Goal: Task Accomplishment & Management: Manage account settings

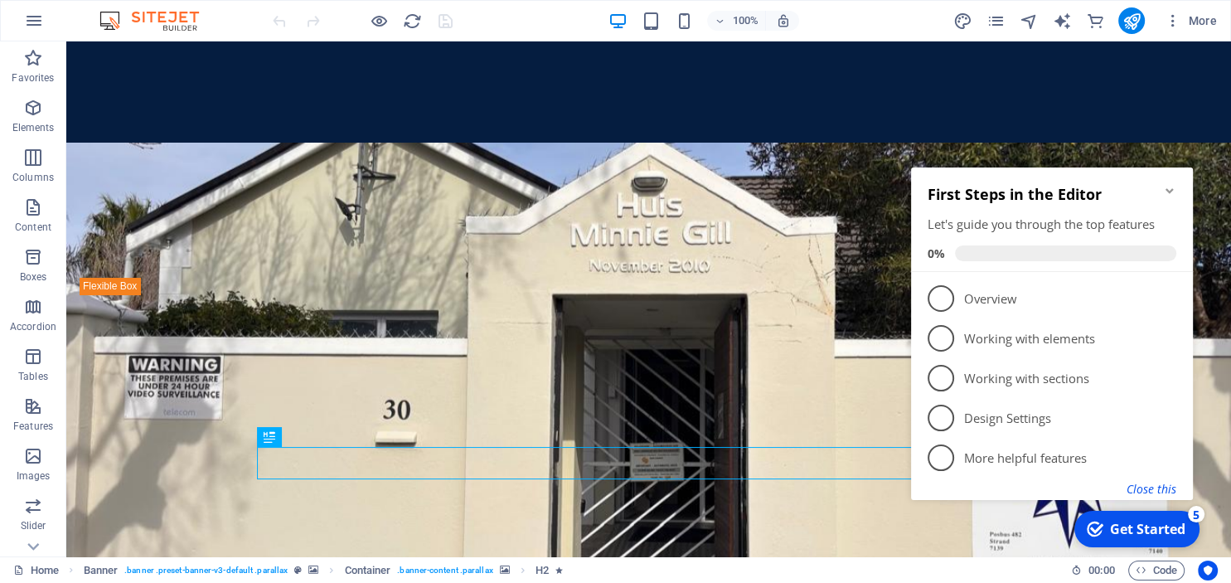
click at [1146, 492] on button "Close this" at bounding box center [1151, 489] width 50 height 16
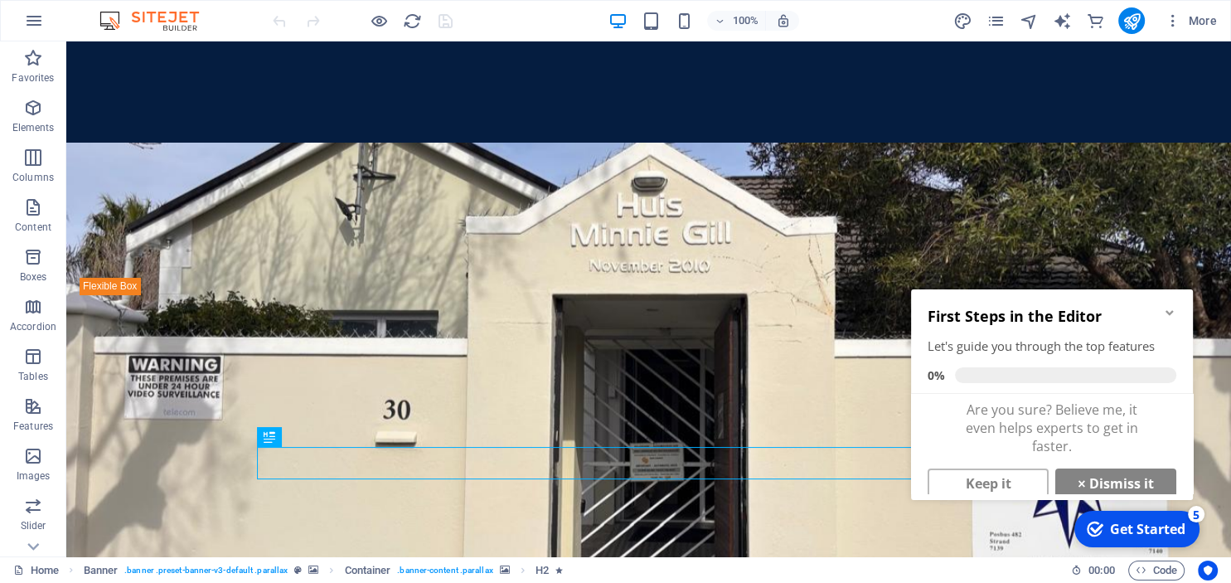
click at [1173, 314] on icon "Minimize checklist" at bounding box center [1169, 312] width 13 height 13
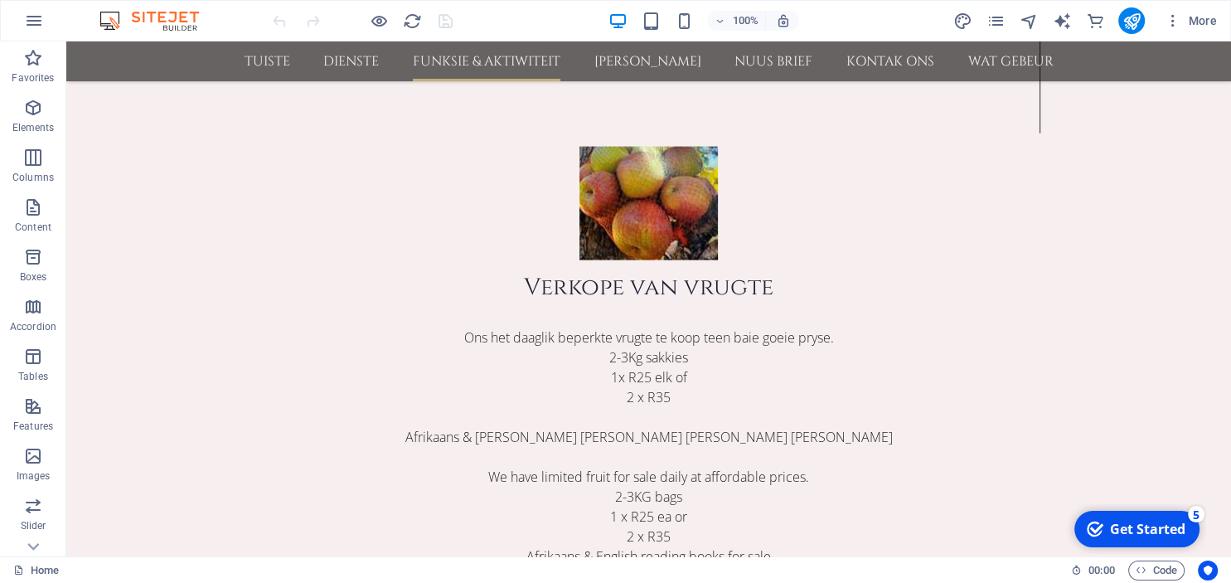
scroll to position [3507, 0]
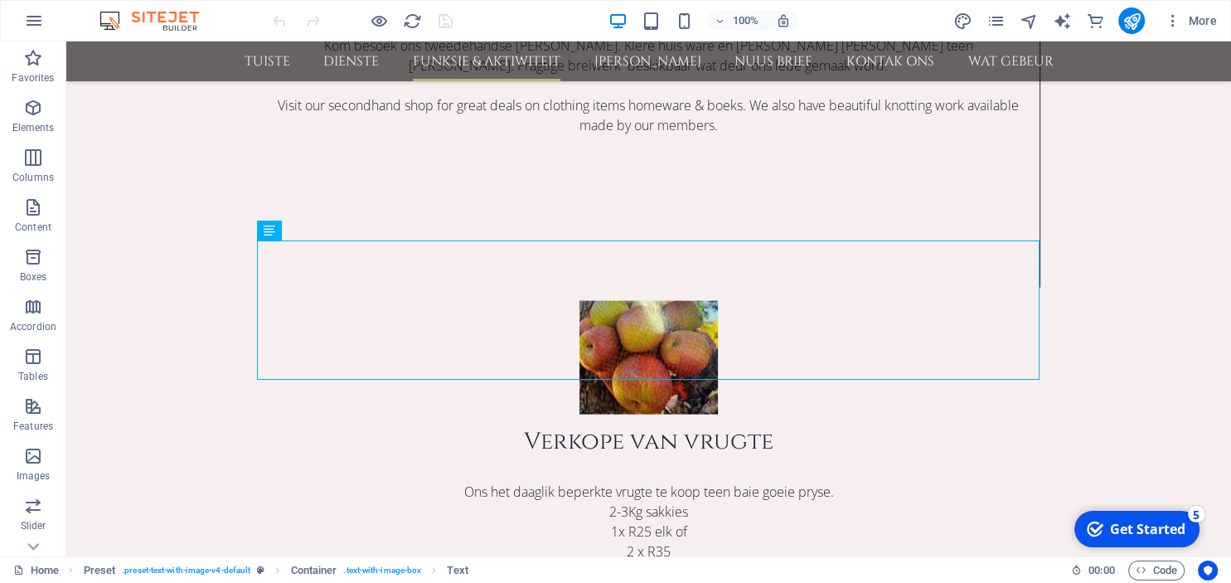
scroll to position [3352, 0]
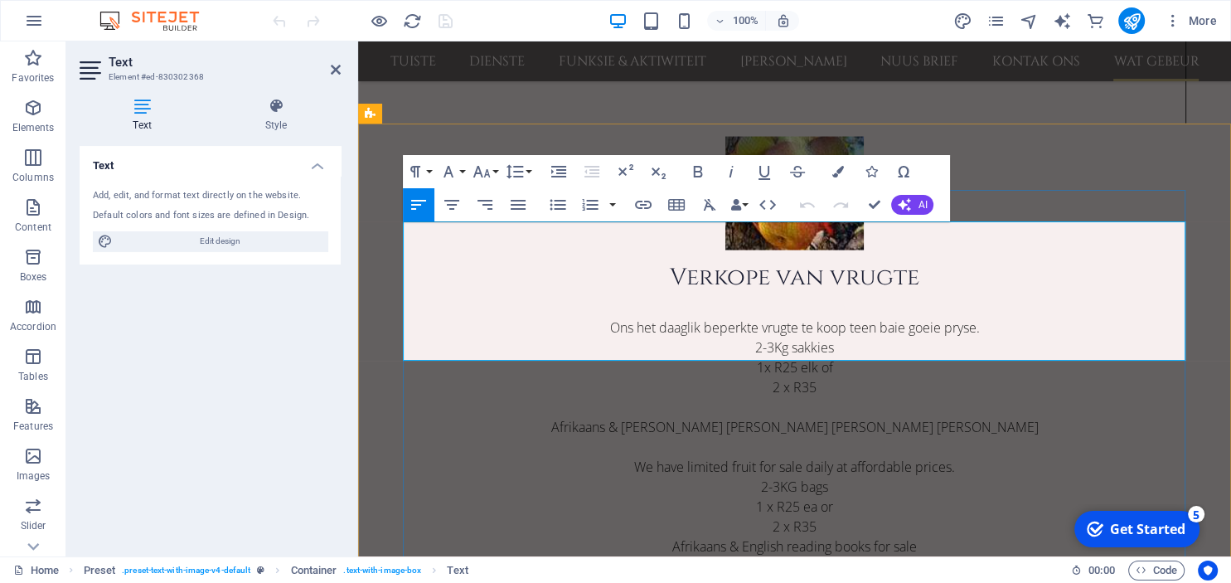
scroll to position [3235, 0]
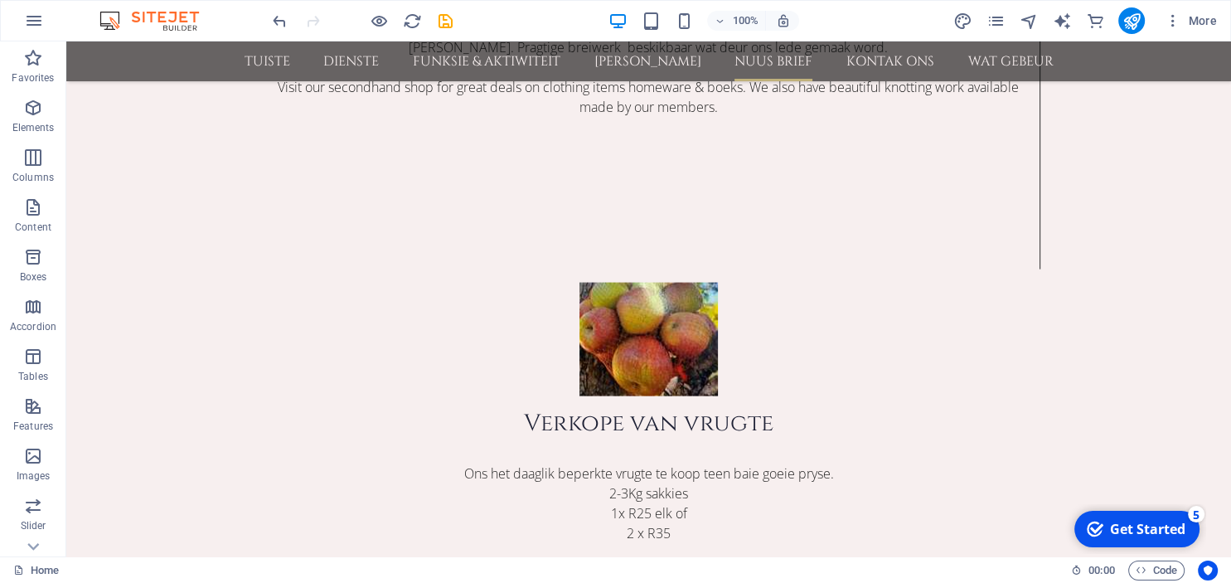
scroll to position [3359, 0]
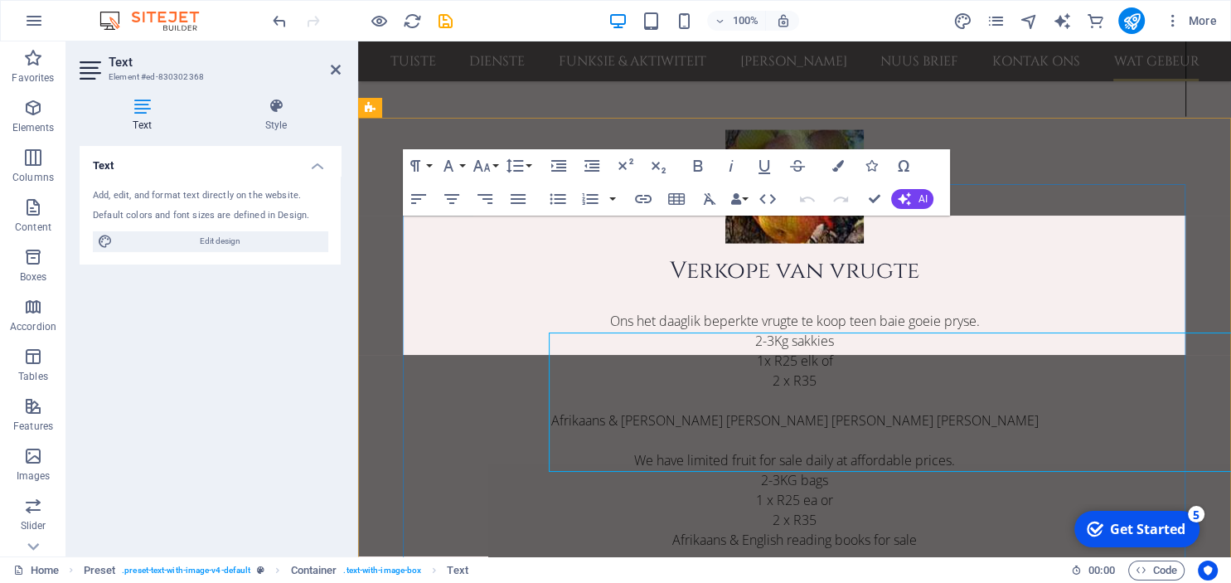
scroll to position [3242, 0]
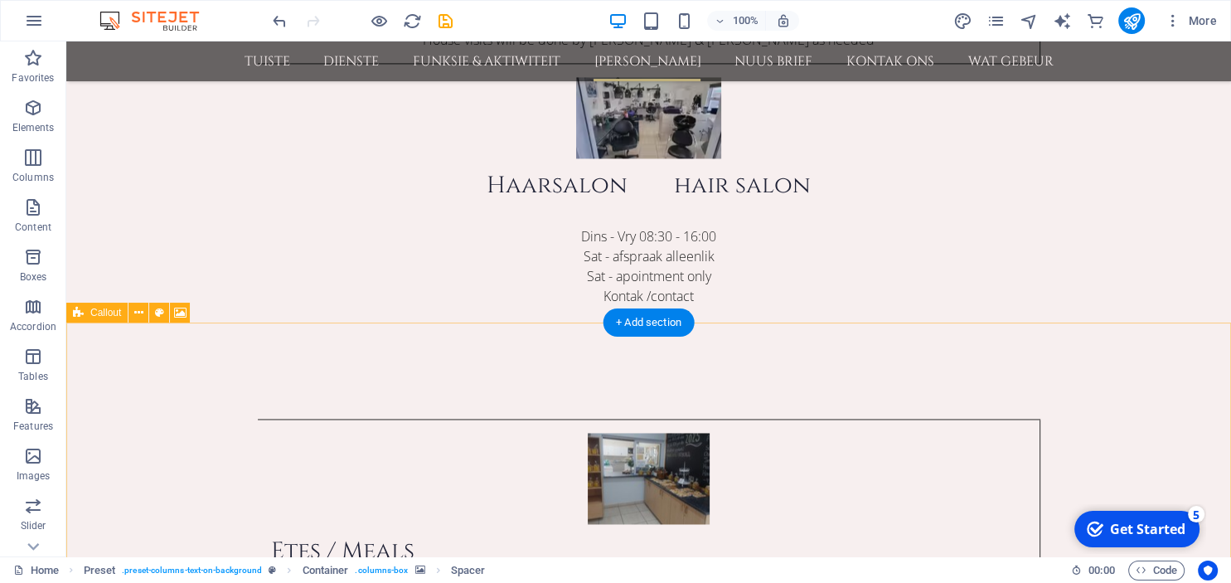
scroll to position [2142, 0]
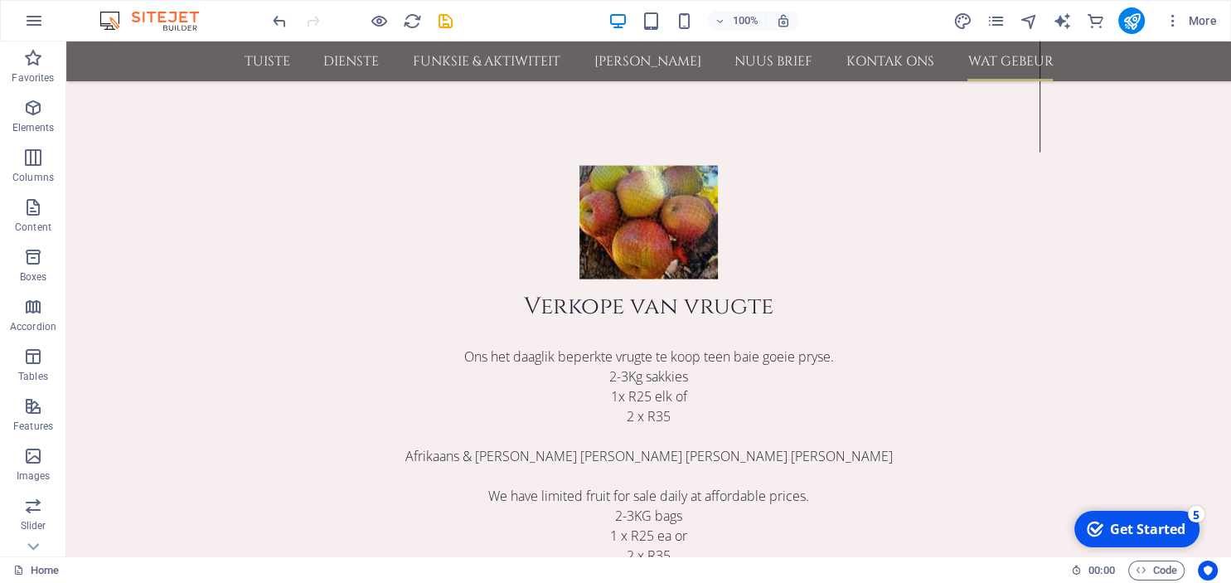
scroll to position [3437, 0]
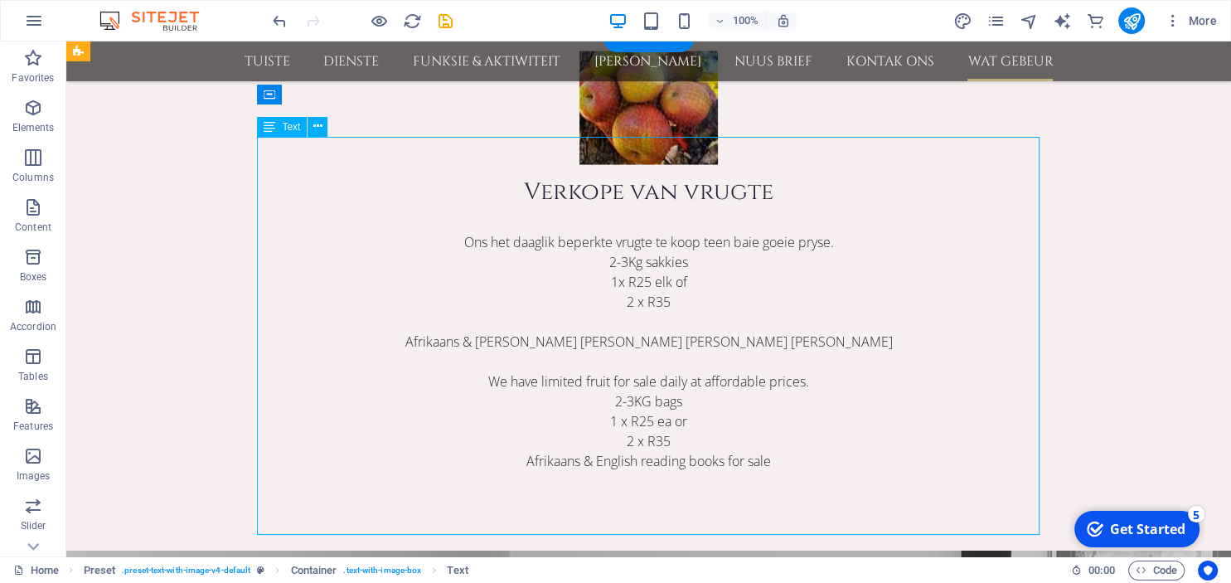
scroll to position [3320, 0]
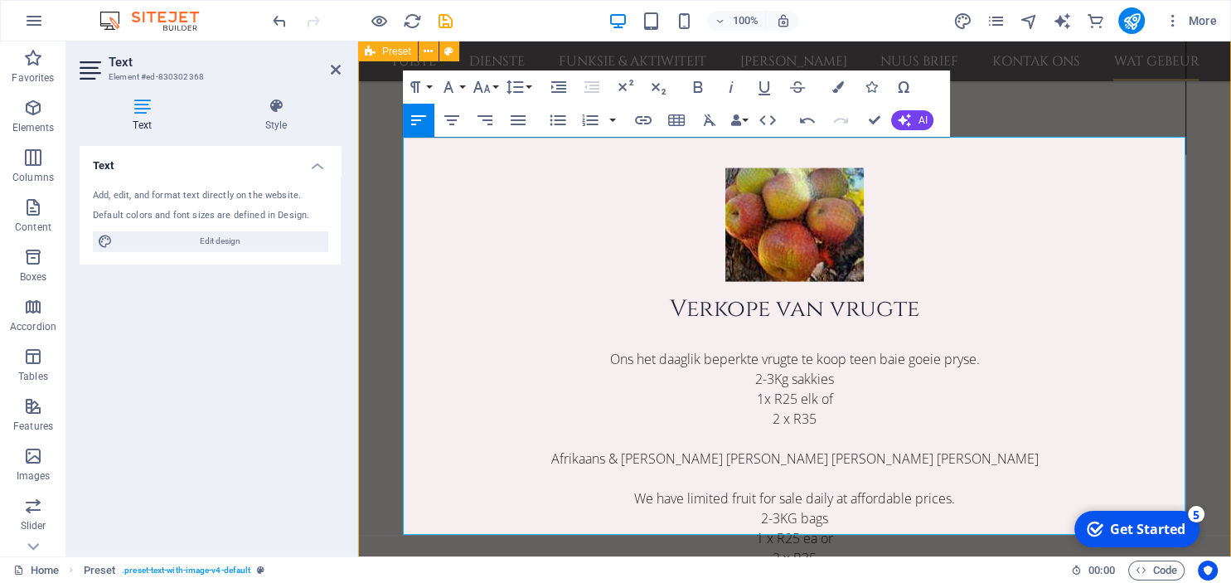
scroll to position [3437, 0]
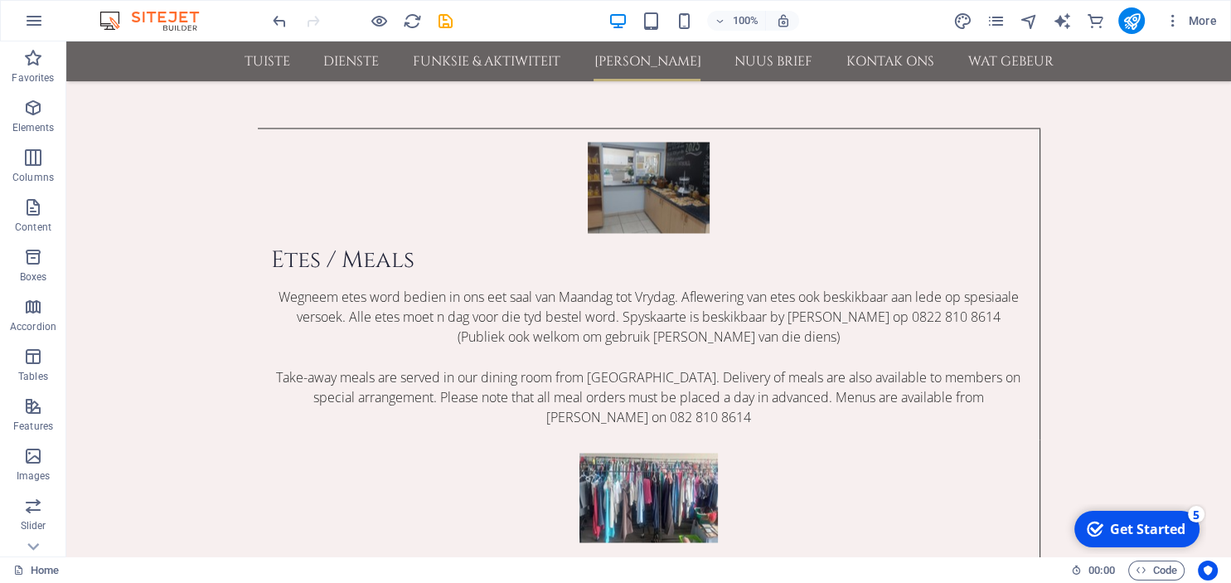
scroll to position [2832, 0]
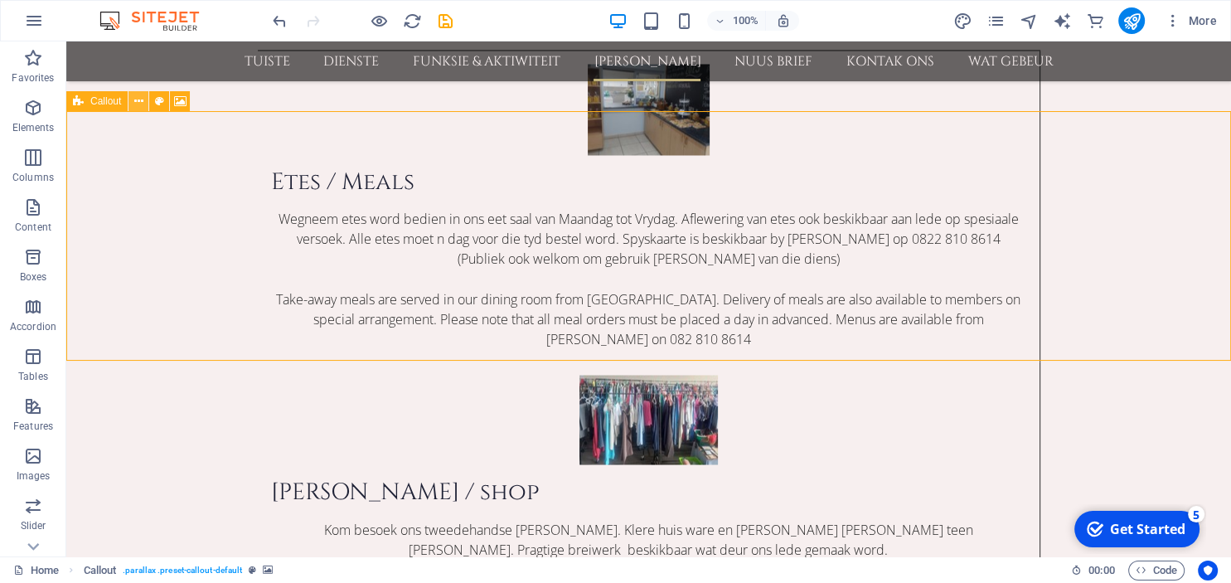
click at [141, 104] on icon at bounding box center [138, 101] width 9 height 17
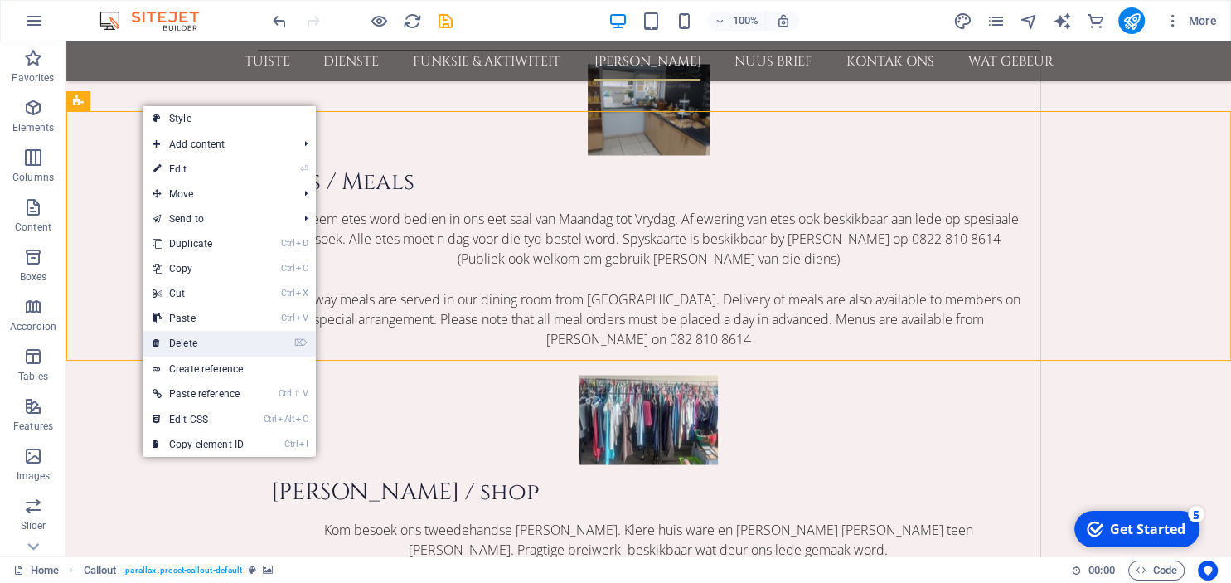
click at [198, 336] on link "⌦ Delete" at bounding box center [198, 343] width 111 height 25
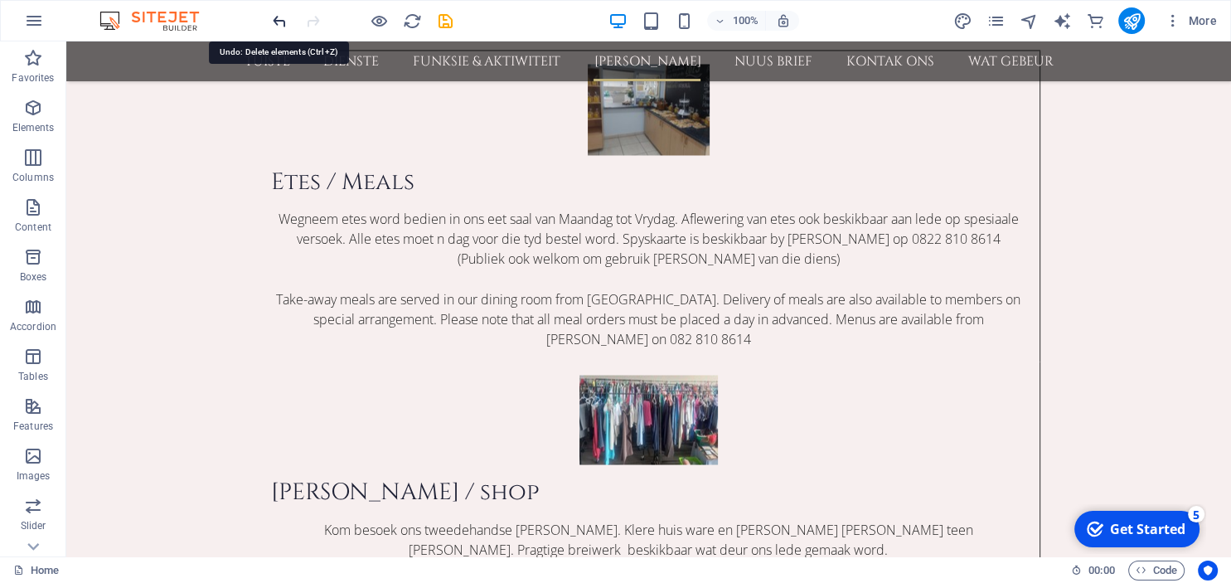
click at [280, 19] on icon "undo" at bounding box center [279, 21] width 19 height 19
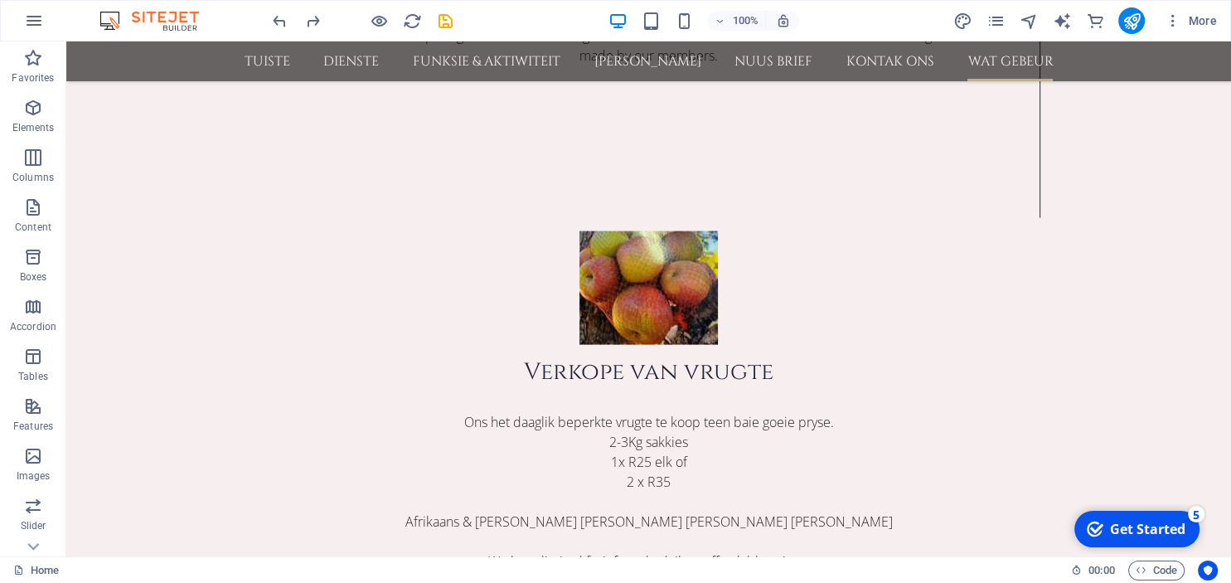
scroll to position [3404, 0]
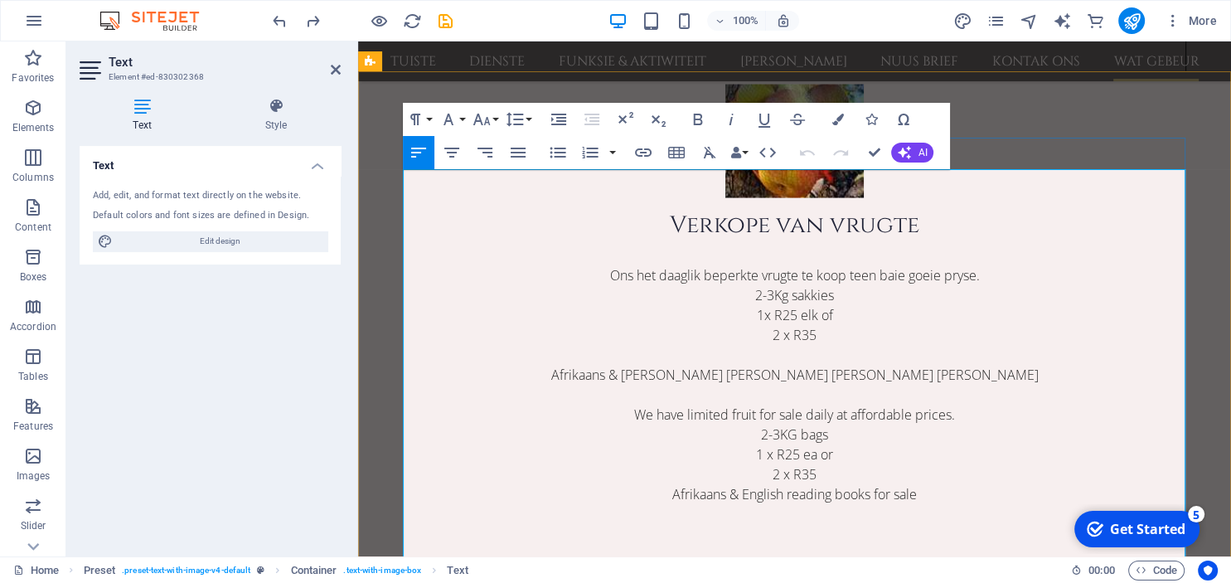
scroll to position [3288, 0]
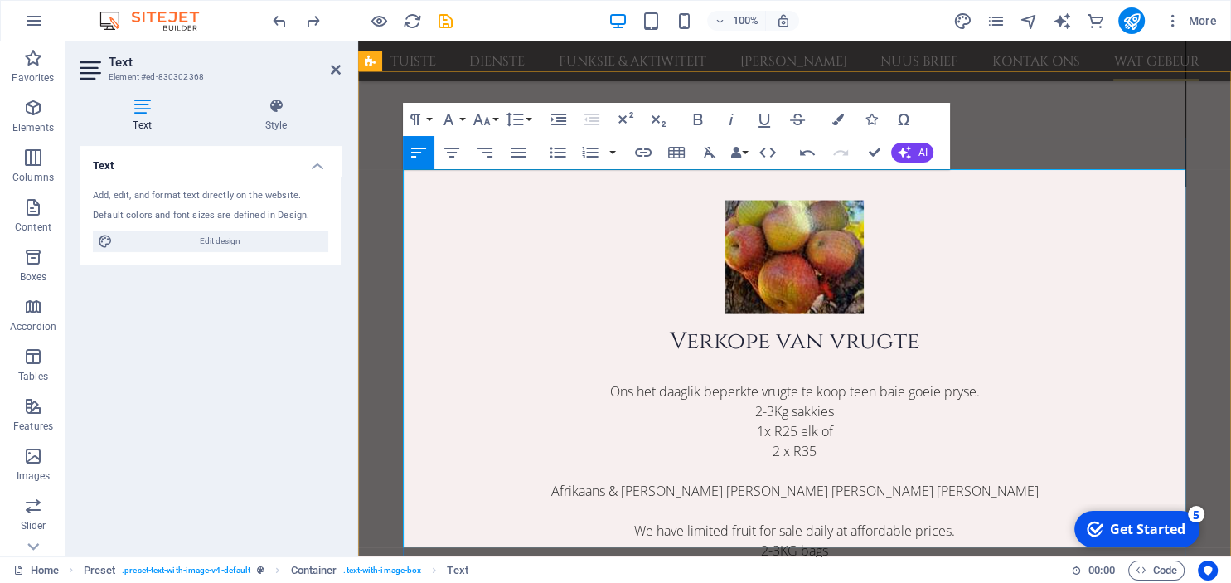
drag, startPoint x: 489, startPoint y: 283, endPoint x: 405, endPoint y: 284, distance: 83.7
click at [698, 116] on icon "button" at bounding box center [698, 119] width 20 height 20
drag, startPoint x: 665, startPoint y: 183, endPoint x: 406, endPoint y: 188, distance: 258.6
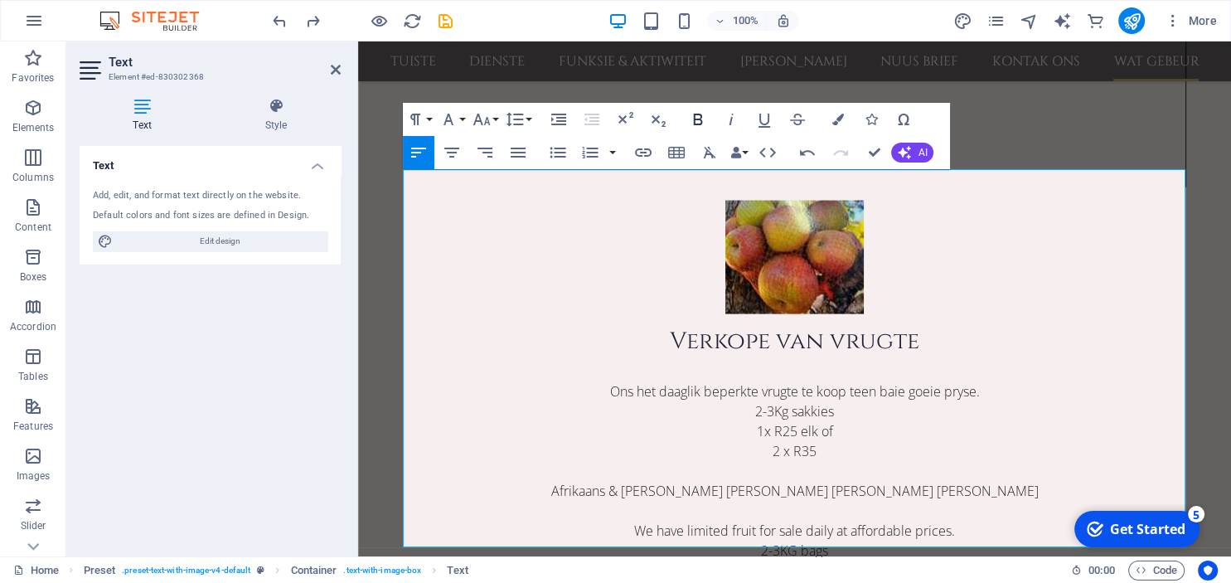
click at [696, 125] on icon "button" at bounding box center [698, 119] width 20 height 20
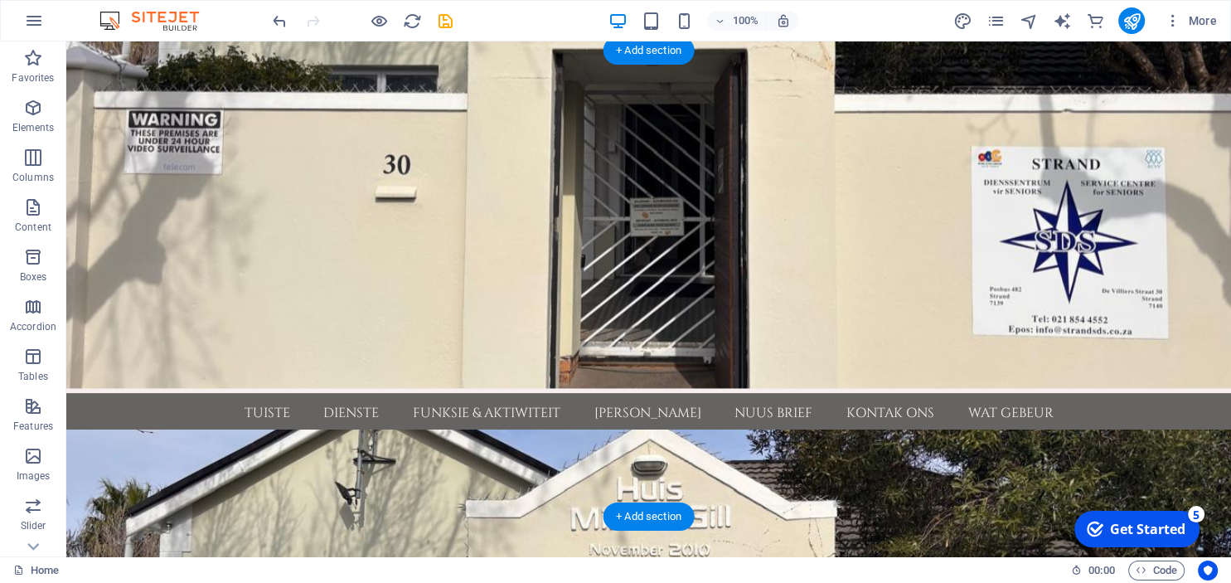
scroll to position [0, 0]
